Goal: Information Seeking & Learning: Learn about a topic

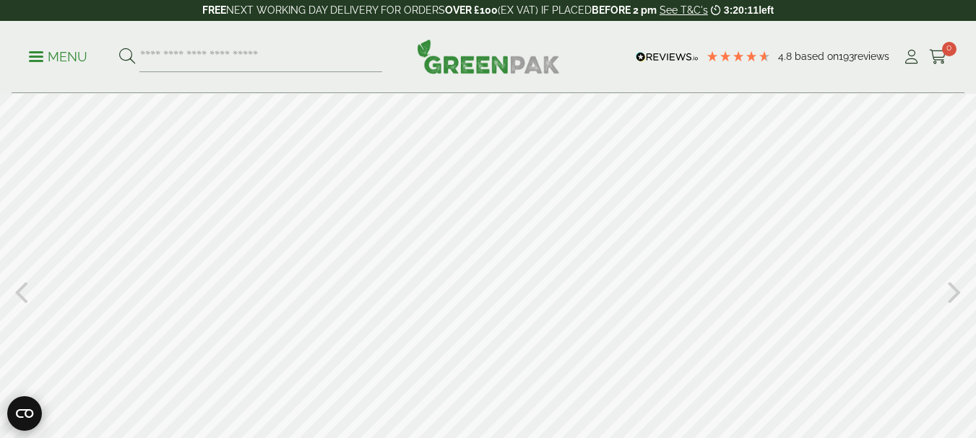
click at [31, 414] on circle "Open CMP widget" at bounding box center [24, 414] width 35 height 35
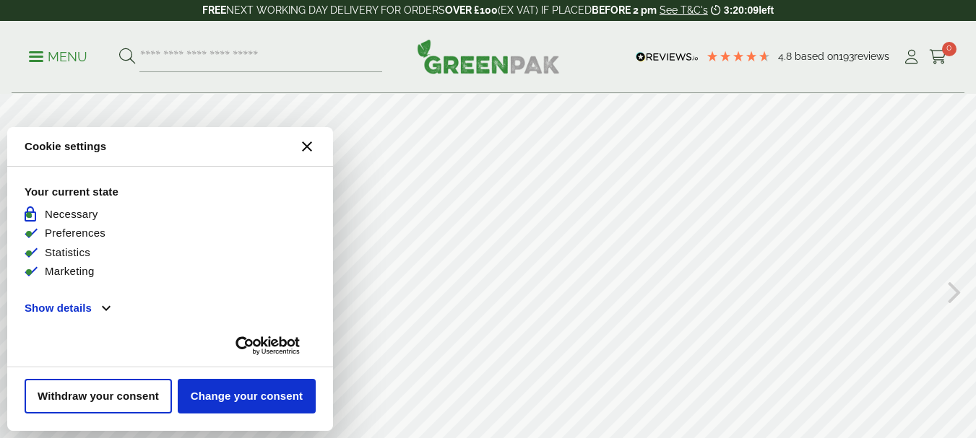
click at [306, 144] on icon "Close CMP widget" at bounding box center [307, 147] width 10 height 10
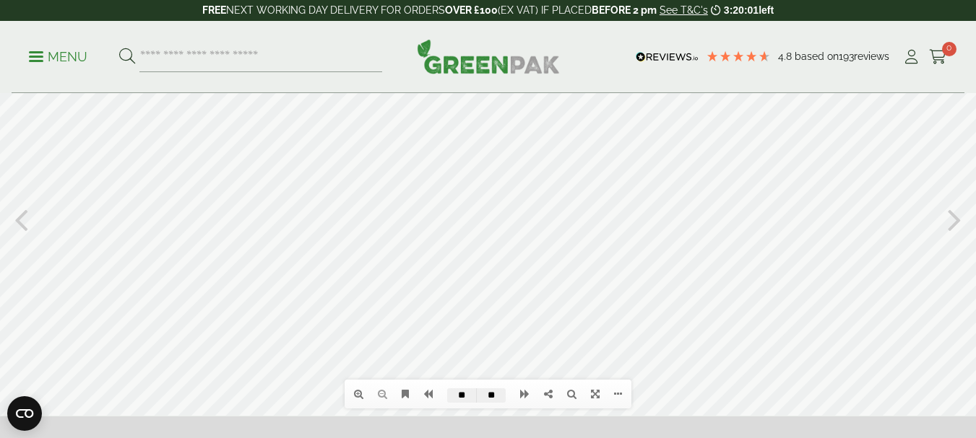
scroll to position [56, 0]
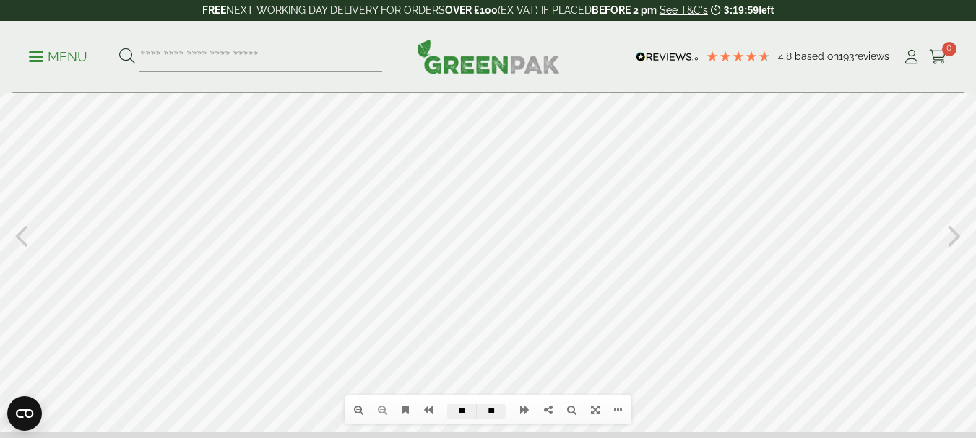
click at [17, 234] on icon at bounding box center [21, 235] width 14 height 38
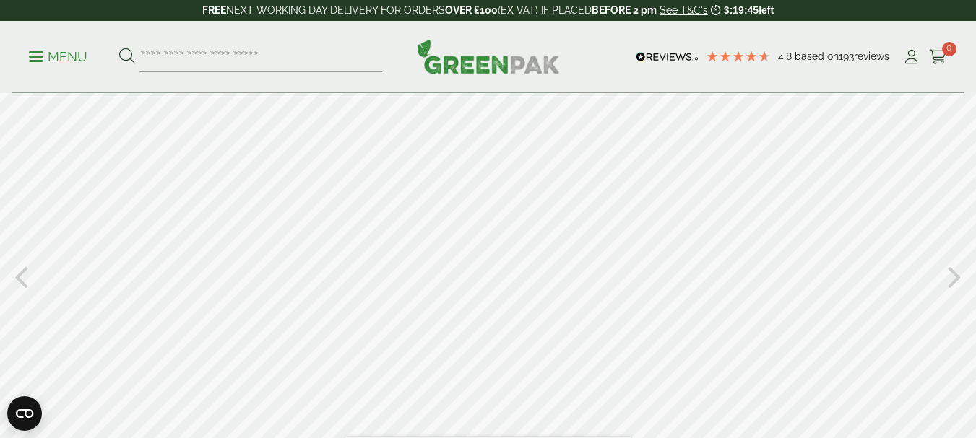
scroll to position [0, 0]
click at [20, 293] on icon at bounding box center [21, 291] width 14 height 38
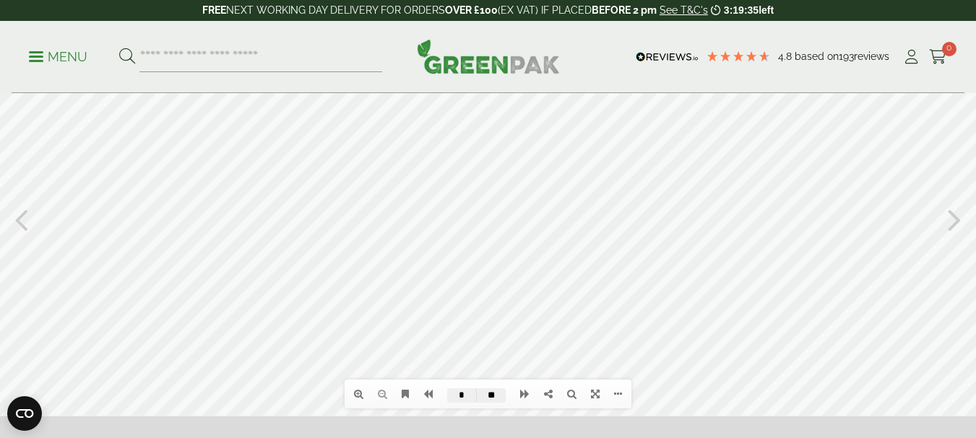
click at [22, 214] on icon at bounding box center [21, 219] width 14 height 38
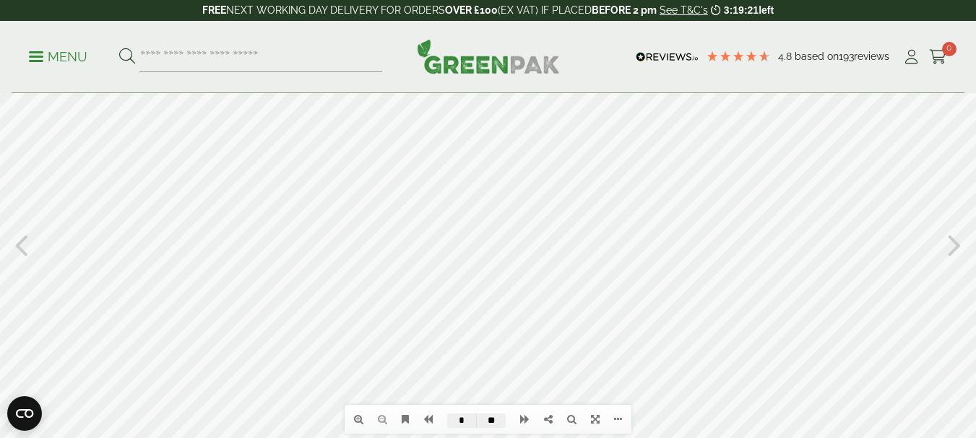
scroll to position [40, 0]
click at [950, 252] on icon at bounding box center [955, 252] width 14 height 38
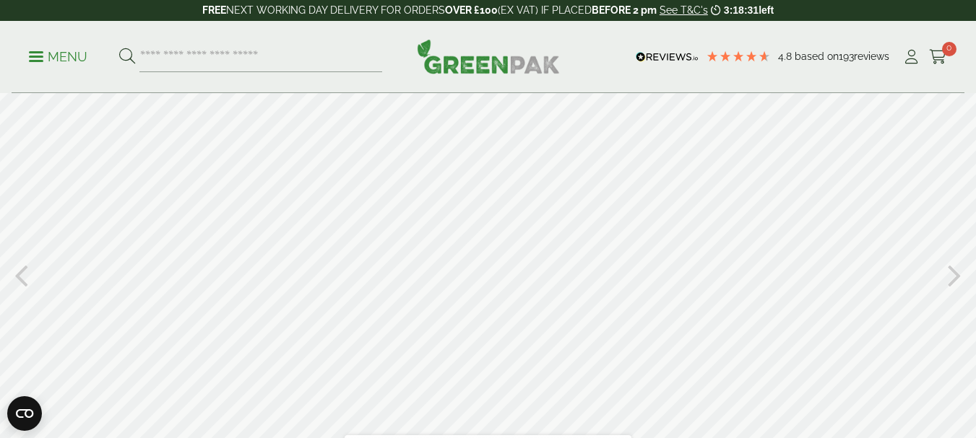
click at [952, 269] on icon at bounding box center [955, 275] width 14 height 38
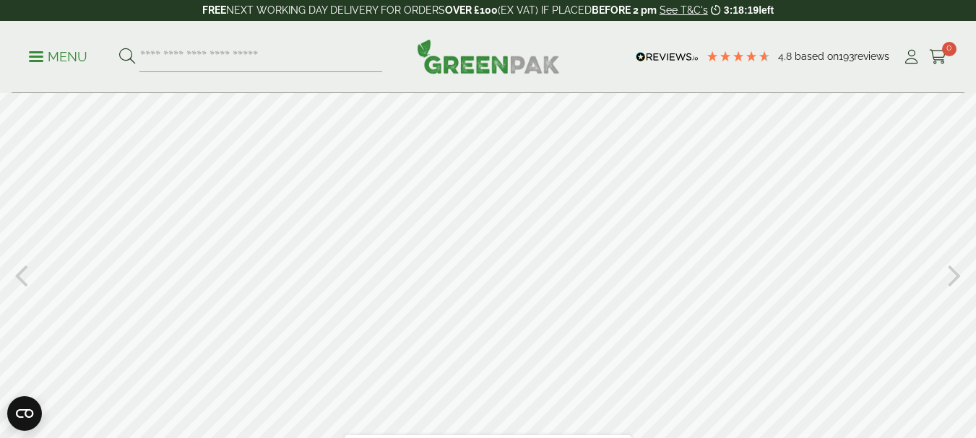
click at [952, 269] on icon at bounding box center [955, 275] width 14 height 38
click at [21, 269] on icon at bounding box center [21, 275] width 14 height 38
click at [956, 280] on icon at bounding box center [955, 275] width 14 height 38
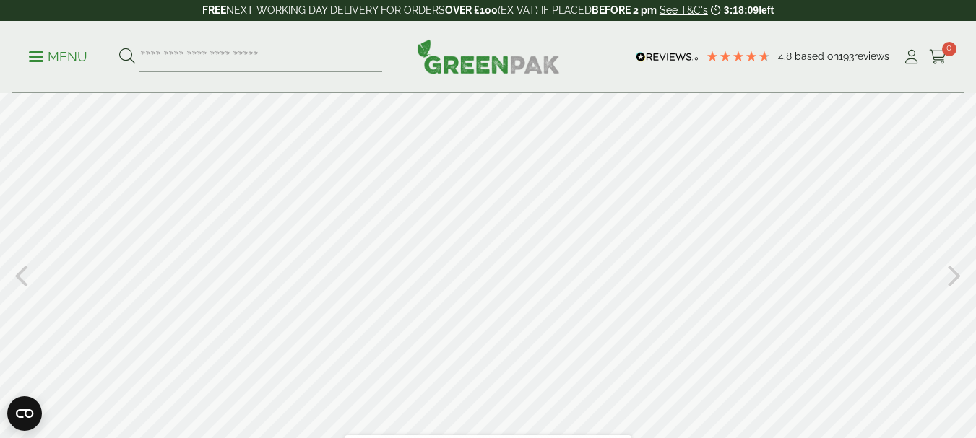
click at [956, 280] on icon at bounding box center [955, 275] width 14 height 38
click at [25, 271] on icon at bounding box center [21, 275] width 14 height 38
click at [954, 277] on icon at bounding box center [955, 275] width 14 height 38
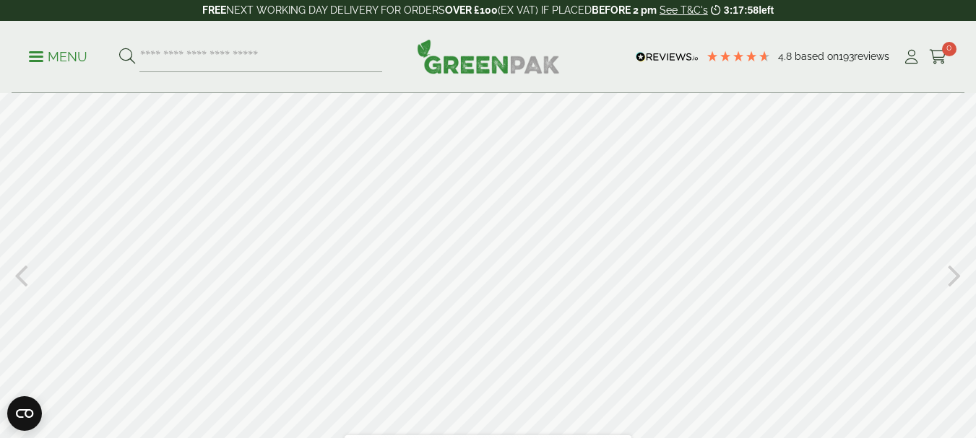
click at [954, 277] on icon at bounding box center [955, 275] width 14 height 38
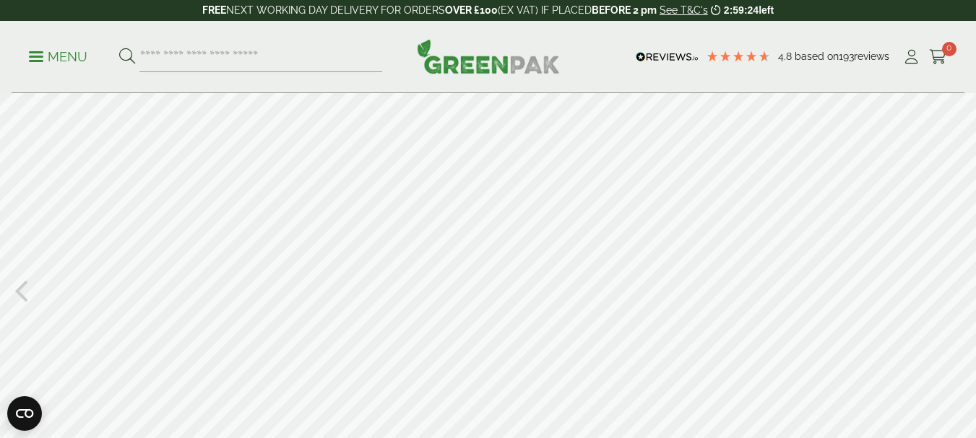
scroll to position [0, 0]
click at [559, 193] on div at bounding box center [488, 291] width 976 height 394
click at [512, 312] on div at bounding box center [488, 291] width 976 height 394
click at [16, 293] on icon at bounding box center [21, 291] width 14 height 38
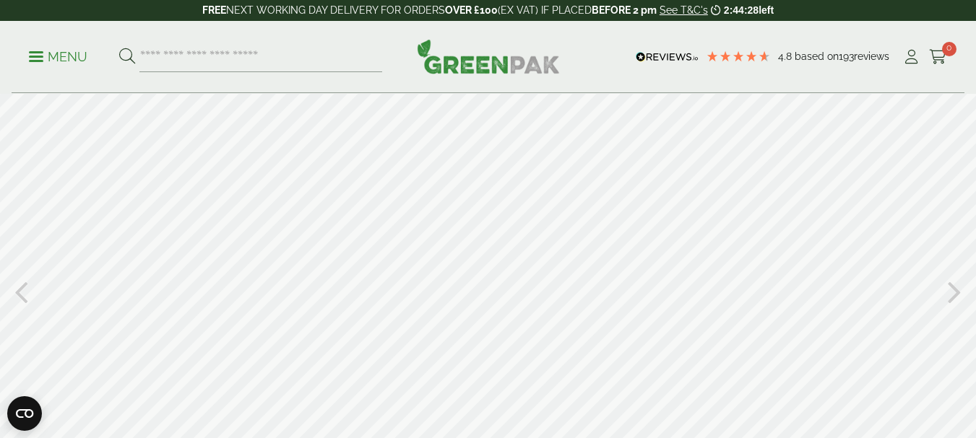
click at [16, 293] on icon at bounding box center [21, 291] width 14 height 38
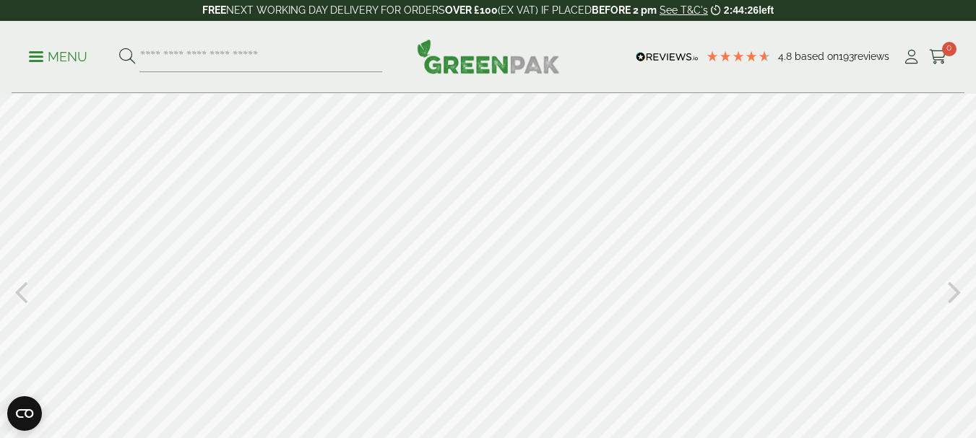
click at [16, 293] on icon at bounding box center [21, 291] width 14 height 38
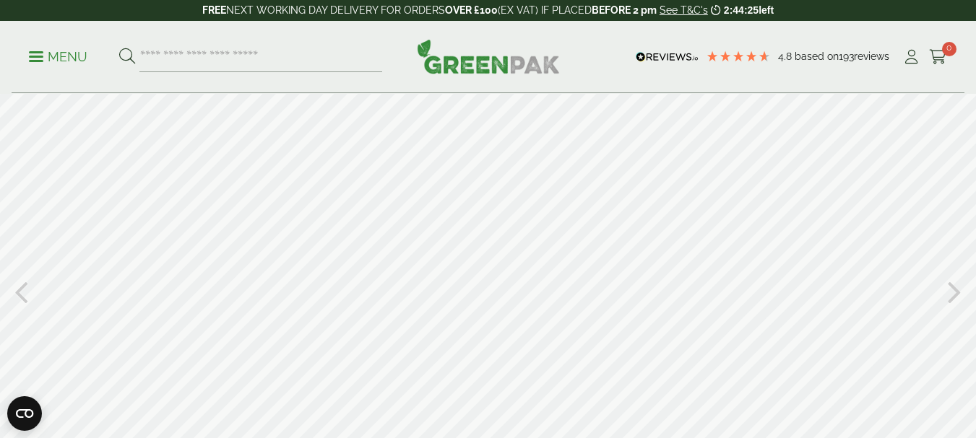
click at [16, 293] on icon at bounding box center [21, 291] width 14 height 38
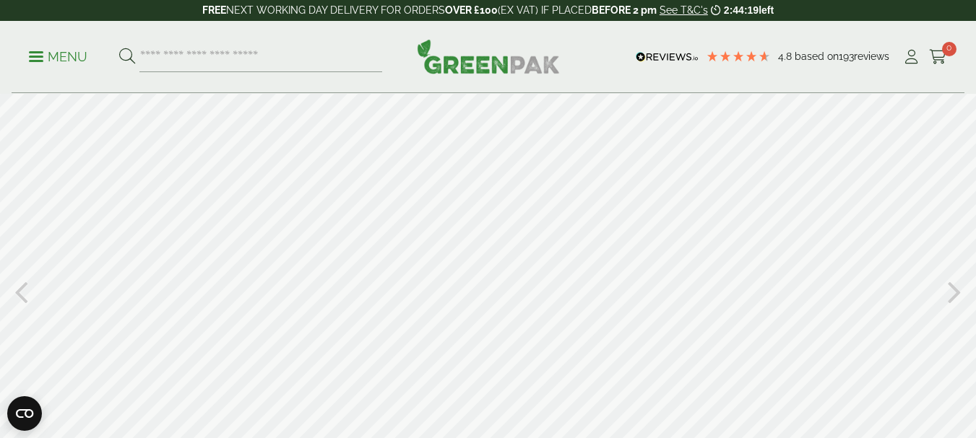
click at [16, 293] on icon at bounding box center [21, 291] width 14 height 38
click at [951, 281] on icon at bounding box center [955, 274] width 14 height 38
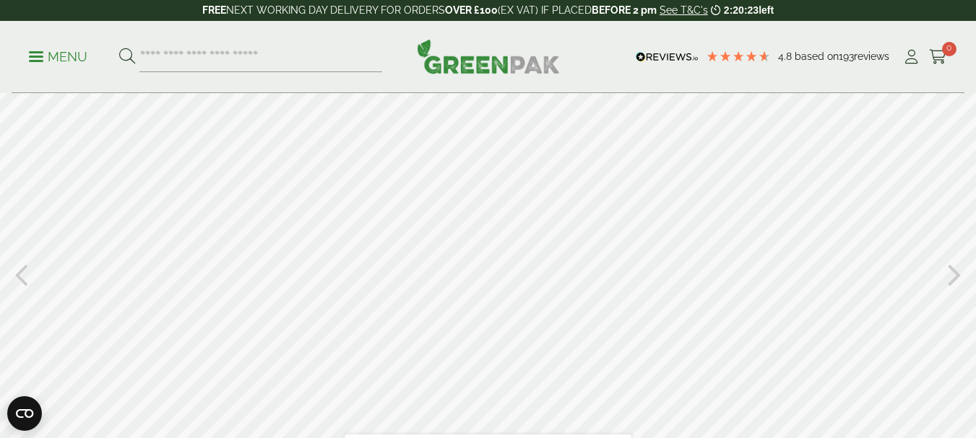
click at [20, 273] on icon at bounding box center [21, 274] width 14 height 38
click at [952, 271] on icon at bounding box center [955, 272] width 14 height 38
click at [950, 291] on icon at bounding box center [955, 291] width 14 height 38
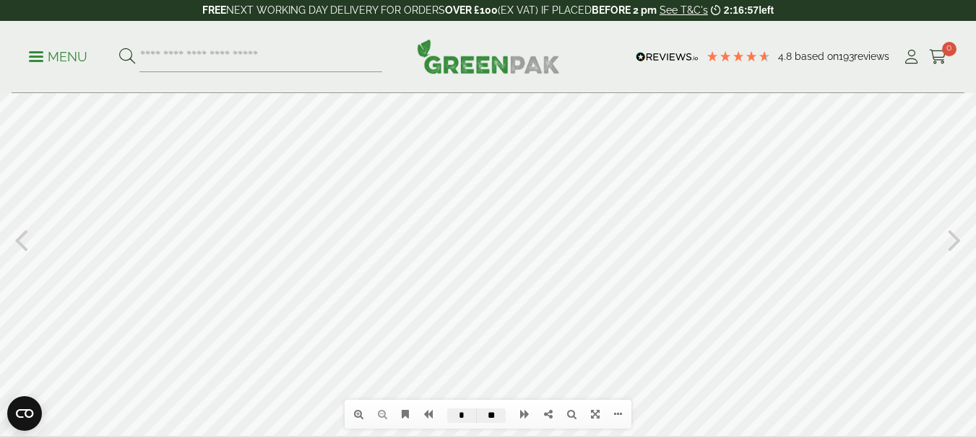
scroll to position [72, 0]
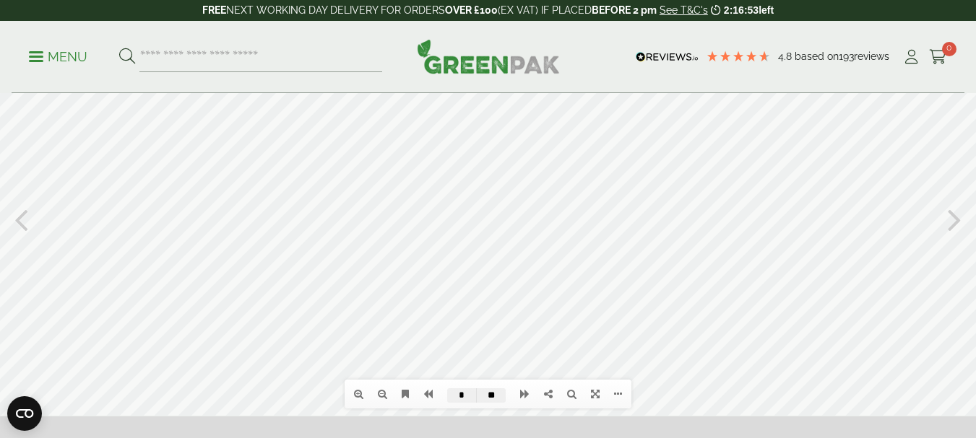
click at [19, 222] on icon at bounding box center [21, 219] width 14 height 38
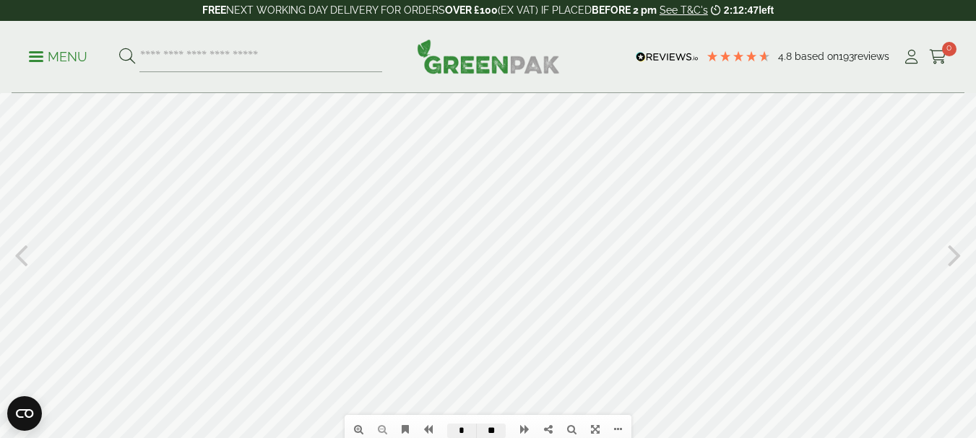
scroll to position [39, 0]
click at [27, 259] on icon at bounding box center [21, 252] width 14 height 38
click at [948, 254] on div "Table of contents Bookmarks Thumbnails Search Share [URL][DOMAIN_NAME] Please w…" at bounding box center [488, 252] width 976 height 394
click at [953, 256] on icon at bounding box center [955, 252] width 14 height 38
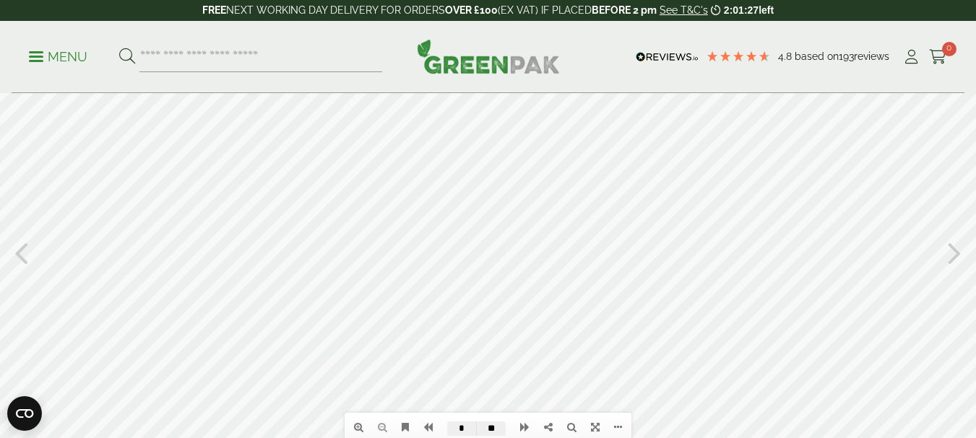
click at [953, 256] on icon at bounding box center [955, 252] width 14 height 38
click at [24, 259] on icon at bounding box center [21, 252] width 14 height 38
click at [948, 255] on div "Table of contents Bookmarks Thumbnails Search Share [URL][DOMAIN_NAME] Please w…" at bounding box center [488, 252] width 976 height 394
click at [951, 252] on icon at bounding box center [955, 252] width 14 height 38
type input "*"
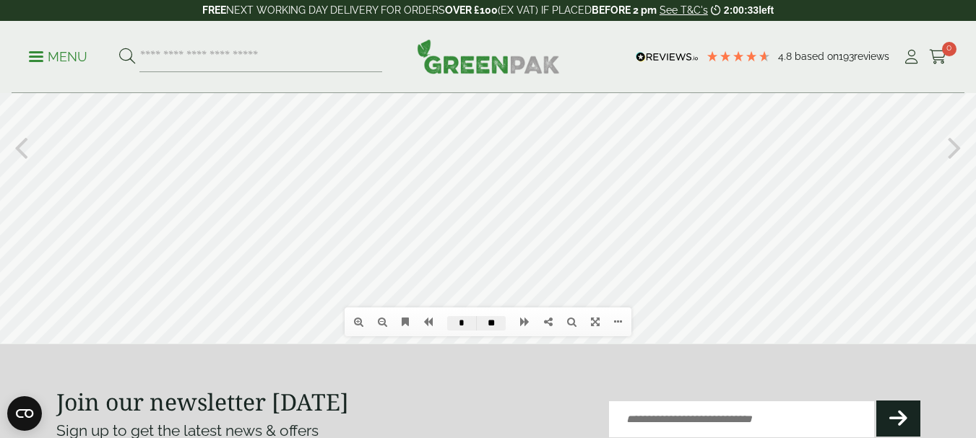
scroll to position [289, 0]
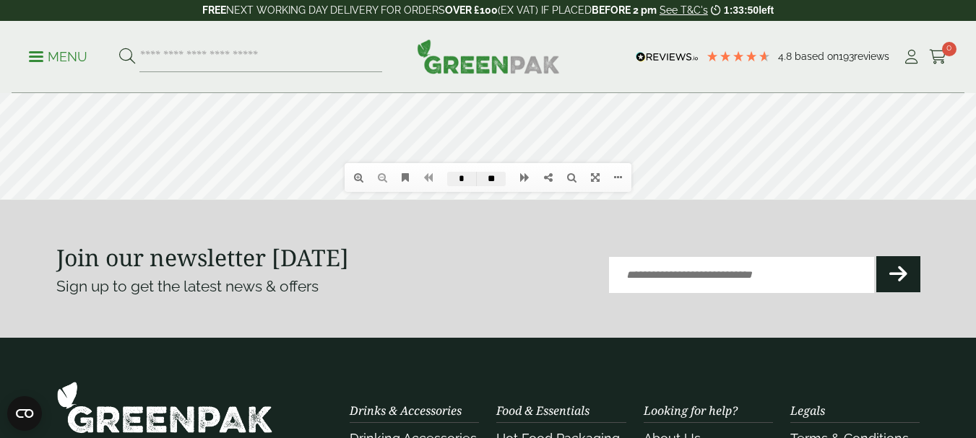
scroll to position [144, 0]
